Goal: Task Accomplishment & Management: Manage account settings

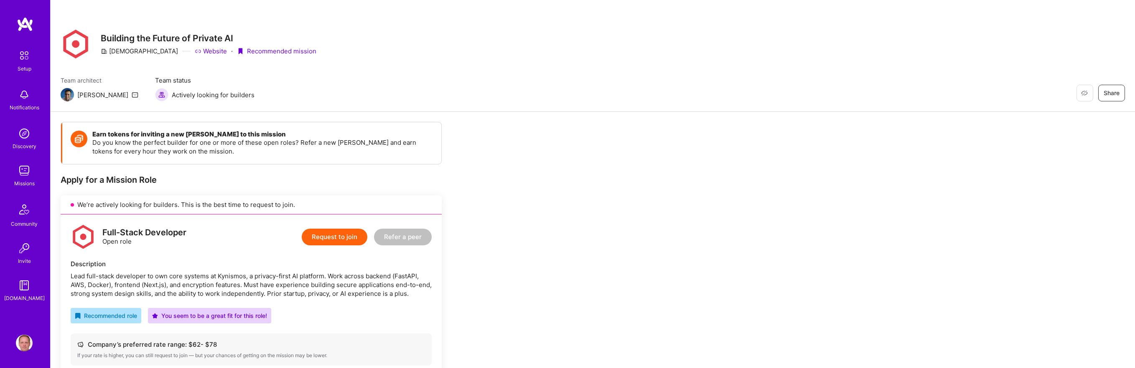
click at [25, 170] on img at bounding box center [24, 171] width 17 height 17
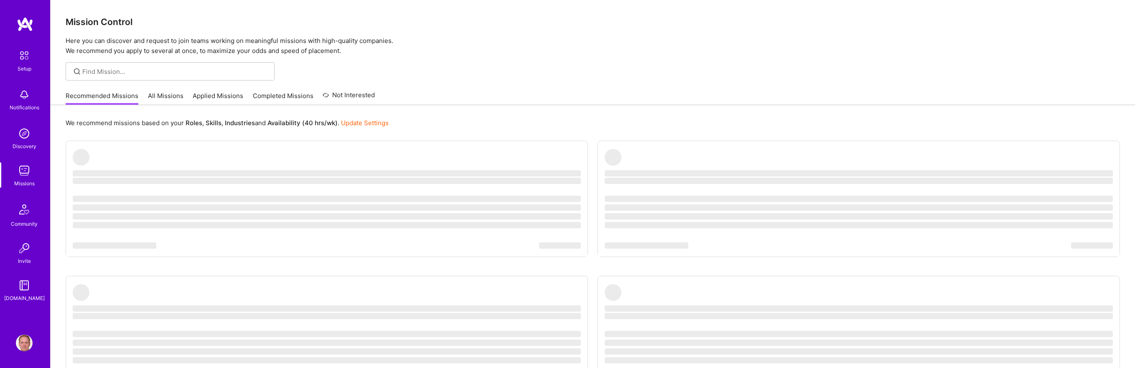
click at [511, 73] on div at bounding box center [593, 71] width 1084 height 18
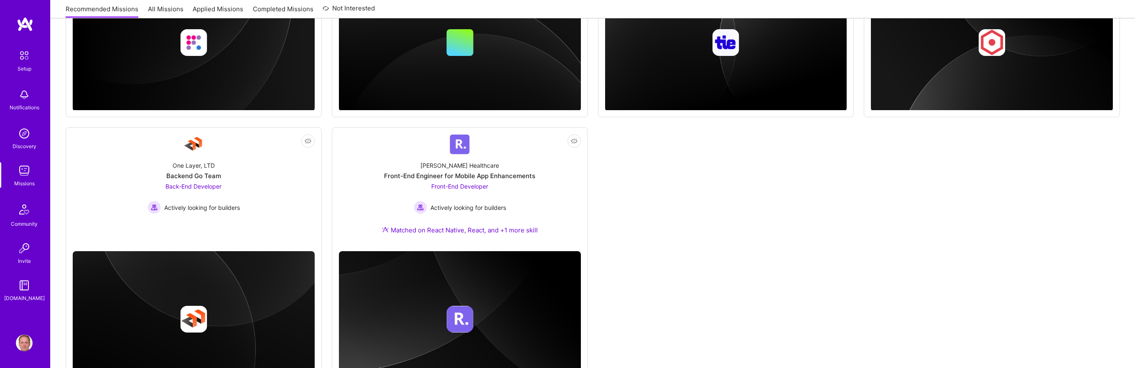
scroll to position [589, 0]
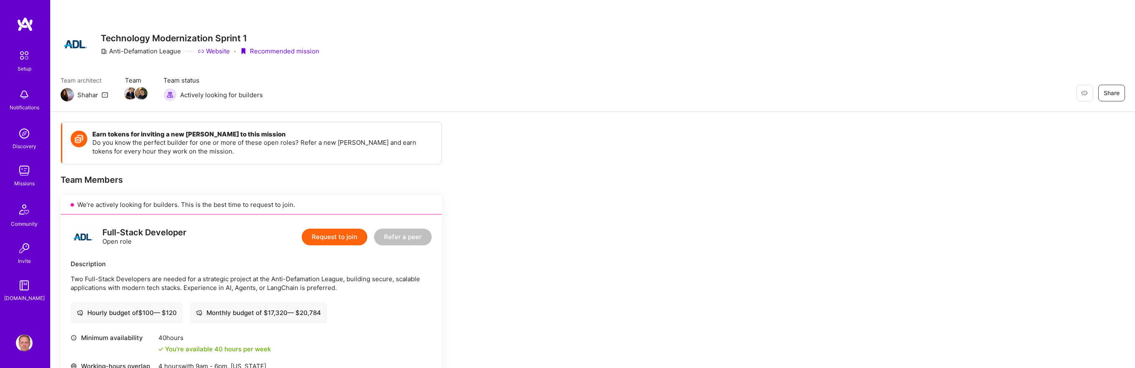
scroll to position [126, 0]
